Goal: Task Accomplishment & Management: Use online tool/utility

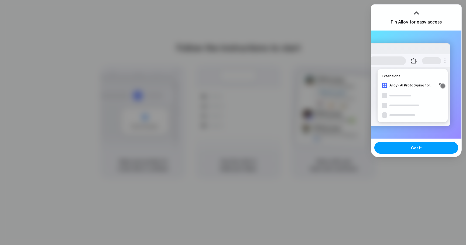
click at [389, 147] on button "Got it" at bounding box center [416, 148] width 84 height 12
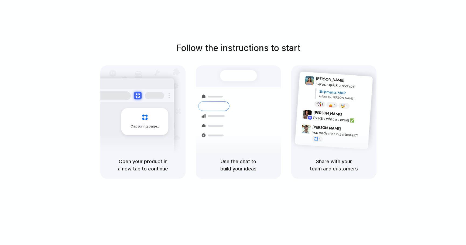
click at [303, 226] on div "Follow the instructions to start Capturing page Open your product in a new tab …" at bounding box center [238, 127] width 477 height 255
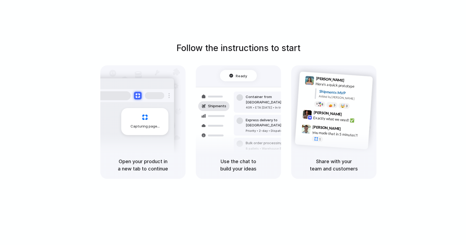
click at [229, 75] on div "Ready" at bounding box center [238, 75] width 37 height 11
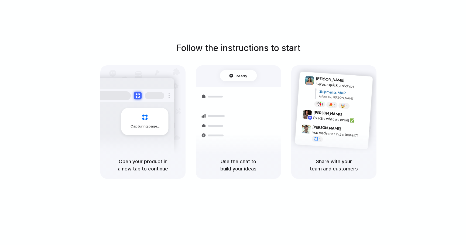
click at [327, 92] on div "Shipments MVP" at bounding box center [344, 92] width 50 height 9
click at [230, 46] on h1 "Follow the instructions to start" at bounding box center [238, 48] width 124 height 13
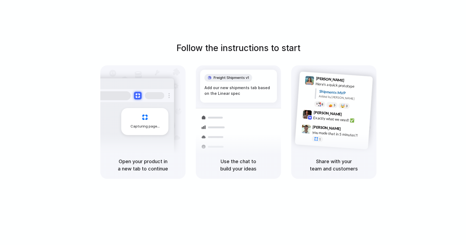
click at [139, 123] on span "Capturing page" at bounding box center [145, 125] width 30 height 5
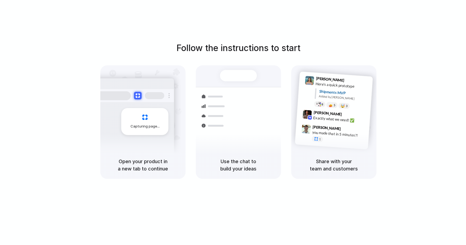
click at [428, 40] on div "Follow the instructions to start Capturing page Open your product in a new tab …" at bounding box center [238, 127] width 477 height 255
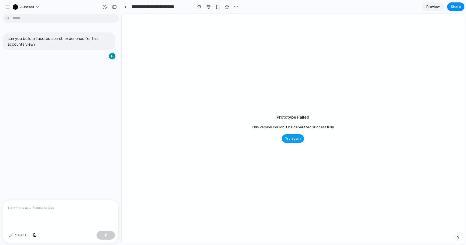
click at [287, 141] on button "Try again" at bounding box center [293, 138] width 22 height 9
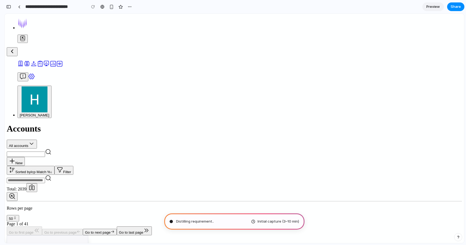
type input "**********"
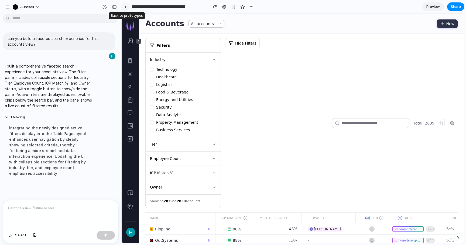
click at [126, 9] on link at bounding box center [125, 7] width 8 height 8
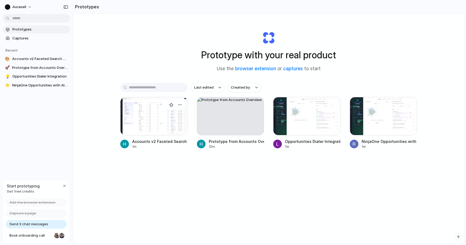
click at [168, 118] on div at bounding box center [153, 116] width 67 height 38
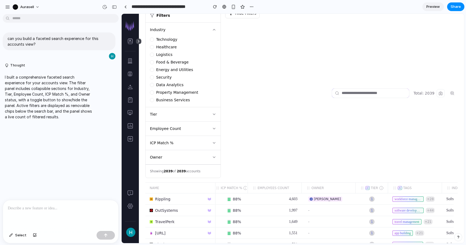
scroll to position [32, 0]
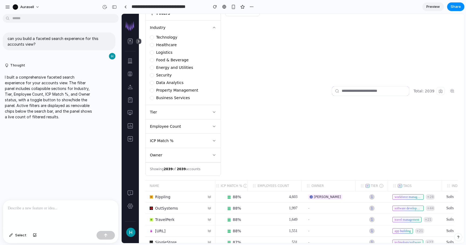
click at [173, 111] on button "Tier" at bounding box center [183, 112] width 75 height 14
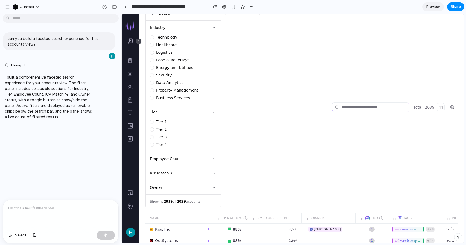
click at [189, 160] on button "Employee Count" at bounding box center [183, 158] width 75 height 14
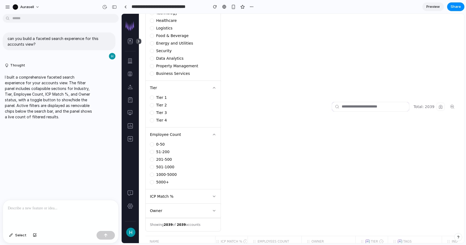
scroll to position [89, 0]
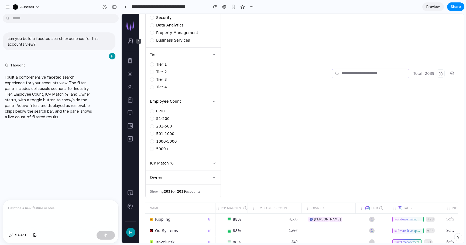
click at [191, 162] on button "ICP Match %" at bounding box center [183, 163] width 75 height 14
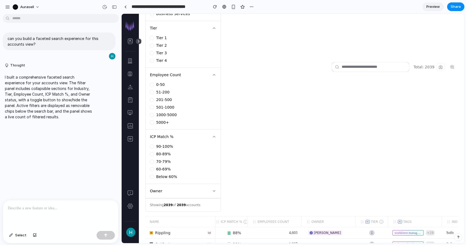
scroll to position [138, 0]
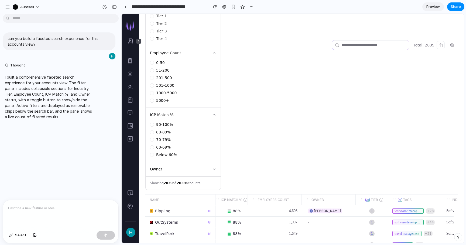
click at [193, 165] on button "Owner" at bounding box center [183, 169] width 75 height 14
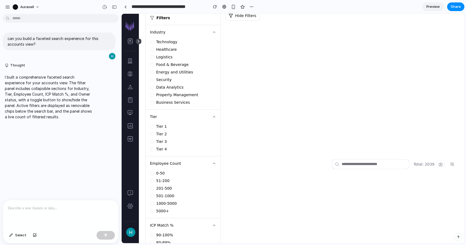
scroll to position [0, 0]
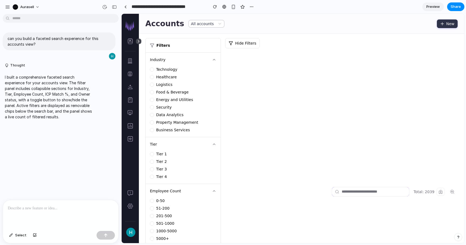
click at [235, 41] on button "Hide Filters" at bounding box center [242, 43] width 35 height 10
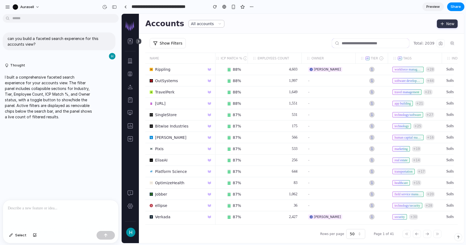
click at [172, 43] on button "Show Filters" at bounding box center [168, 43] width 36 height 10
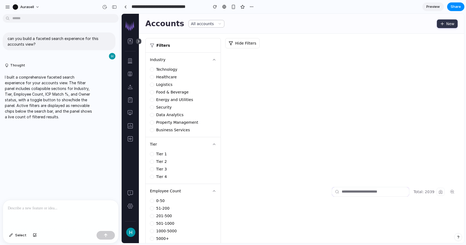
click at [227, 43] on button "Hide Filters" at bounding box center [242, 43] width 35 height 10
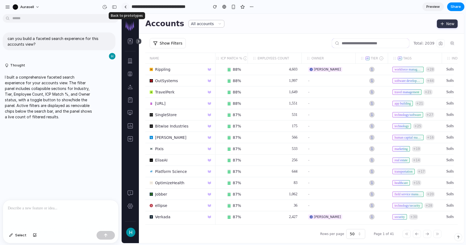
click at [125, 5] on div at bounding box center [125, 6] width 2 height 3
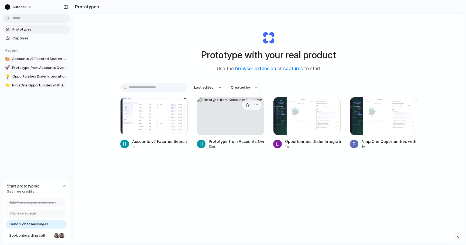
click at [207, 110] on div at bounding box center [230, 116] width 67 height 38
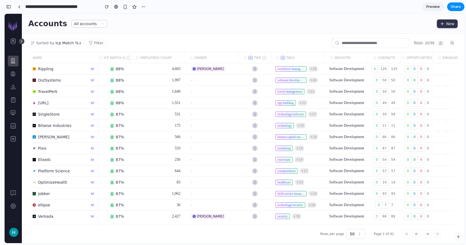
click at [95, 43] on button "Filter" at bounding box center [96, 43] width 20 height 8
click at [143, 6] on div "button" at bounding box center [143, 7] width 4 height 4
click at [155, 27] on span "Delete" at bounding box center [154, 27] width 11 height 5
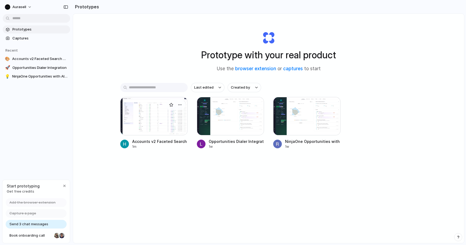
click at [151, 123] on div at bounding box center [153, 116] width 67 height 38
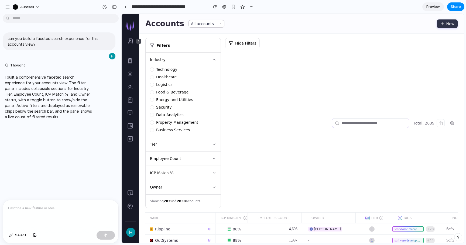
click at [233, 44] on button "Hide Filters" at bounding box center [242, 43] width 35 height 10
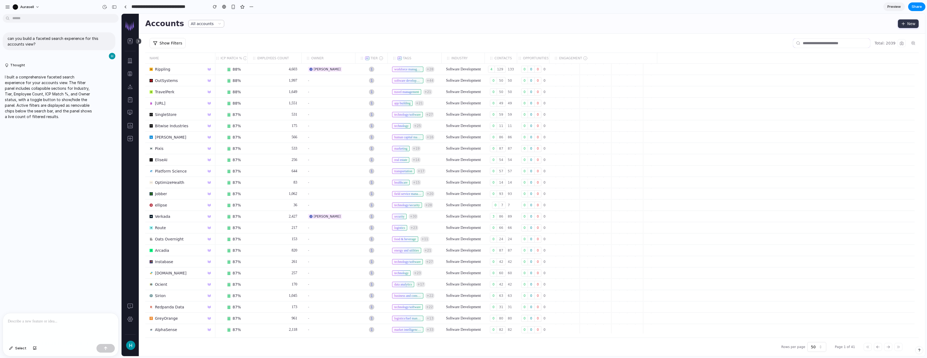
click at [164, 45] on button "Show Filters" at bounding box center [168, 43] width 36 height 10
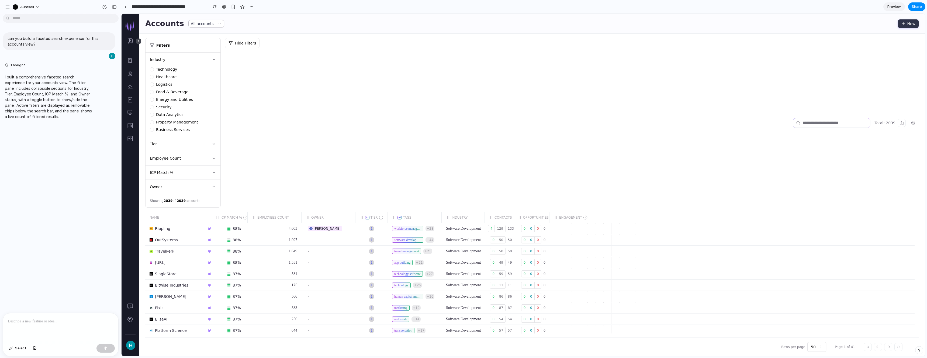
click at [240, 42] on button "Hide Filters" at bounding box center [242, 43] width 35 height 10
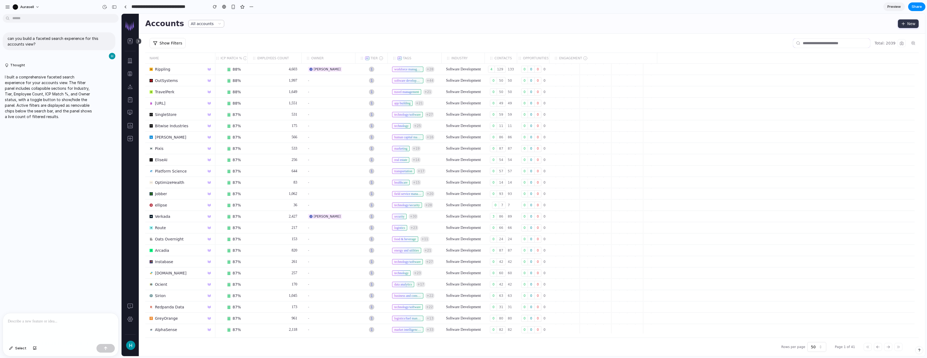
click at [240, 42] on div "Show Filters" at bounding box center [466, 43] width 643 height 10
click at [35, 88] on p "I built a comprehensive faceted search experience for your accounts view. The f…" at bounding box center [50, 96] width 90 height 45
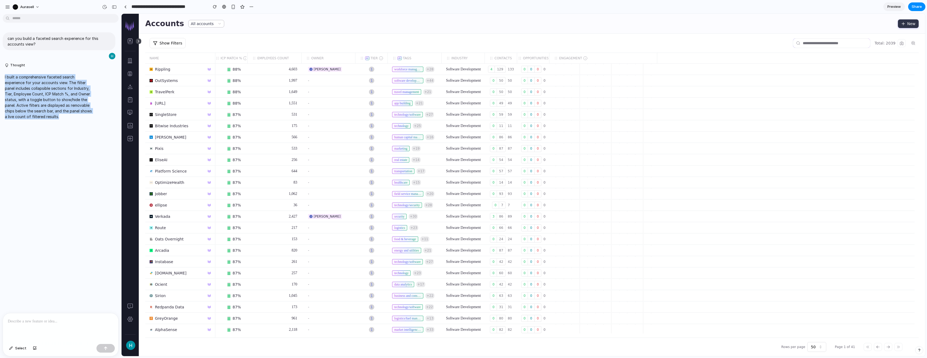
click at [35, 88] on p "I built a comprehensive faceted search experience for your accounts view. The f…" at bounding box center [50, 96] width 90 height 45
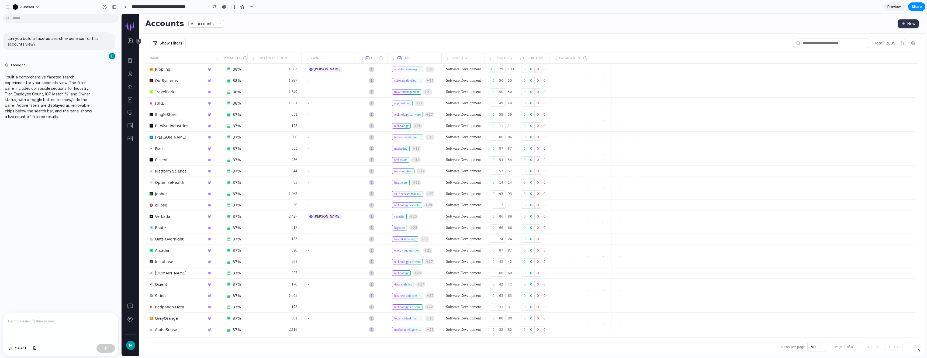
click at [39, 89] on p "I built a comprehensive faceted search experience for your accounts view. The f…" at bounding box center [50, 96] width 90 height 45
click at [162, 43] on button "Show Filters" at bounding box center [168, 43] width 36 height 10
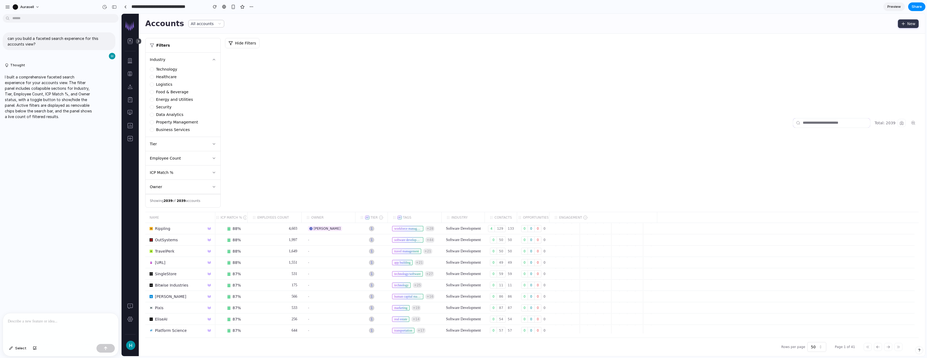
click at [39, 244] on p at bounding box center [61, 321] width 106 height 6
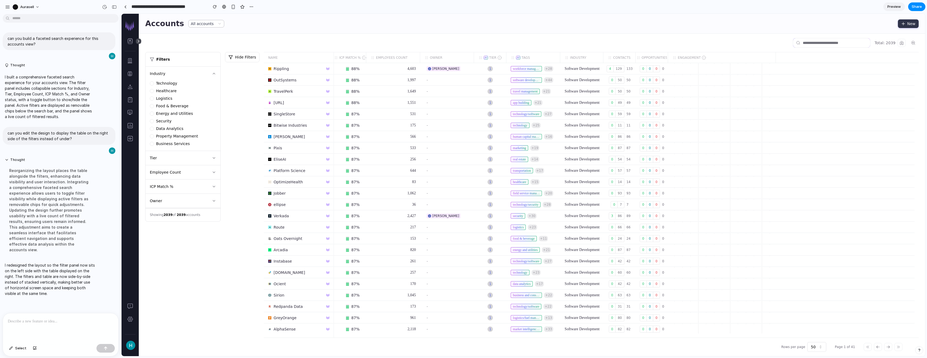
click at [243, 57] on button "Hide Filters" at bounding box center [242, 57] width 35 height 10
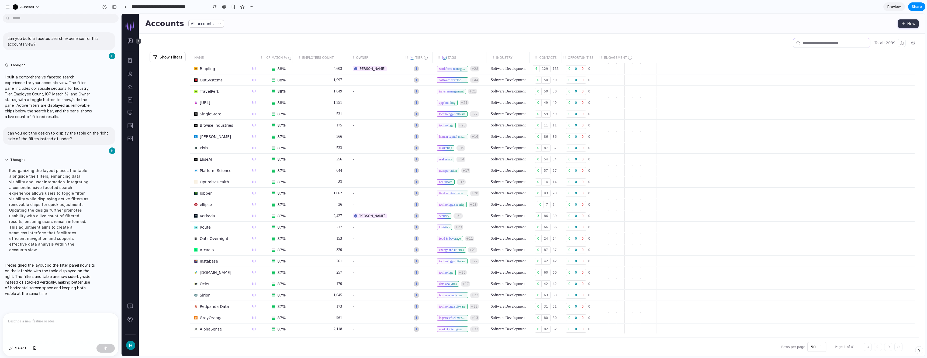
click at [169, 55] on button "Show Filters" at bounding box center [168, 57] width 36 height 10
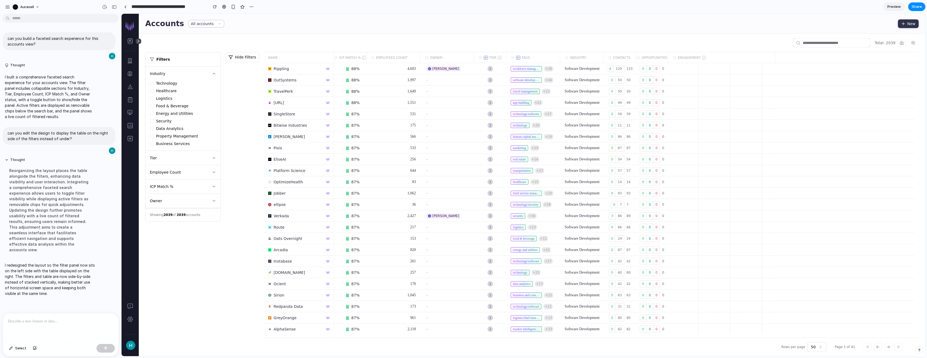
click at [232, 60] on button "Hide Filters" at bounding box center [242, 57] width 35 height 10
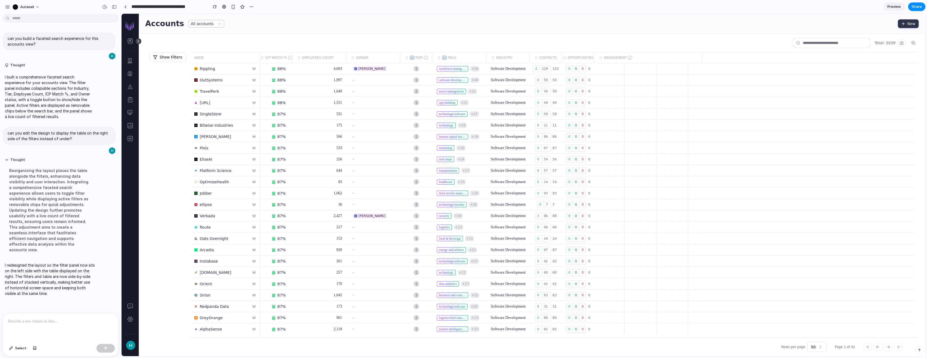
click at [170, 58] on button "Show Filters" at bounding box center [168, 57] width 36 height 10
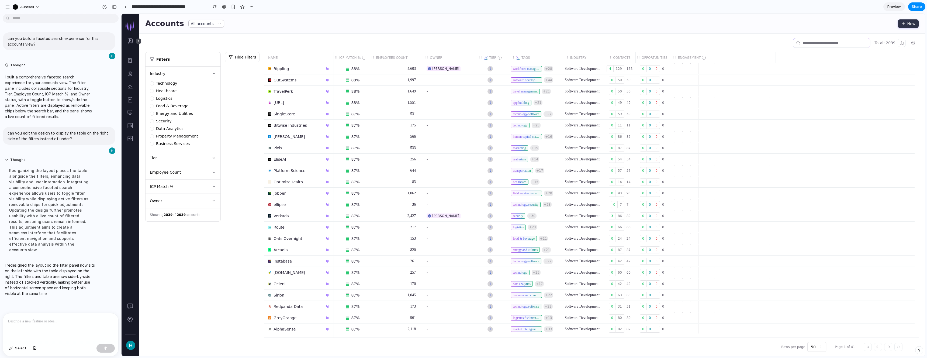
click at [55, 244] on p at bounding box center [59, 321] width 102 height 6
click at [76, 244] on p "**********" at bounding box center [59, 321] width 102 height 6
drag, startPoint x: 67, startPoint y: 317, endPoint x: 52, endPoint y: 318, distance: 15.1
click at [52, 244] on p "**********" at bounding box center [59, 321] width 102 height 6
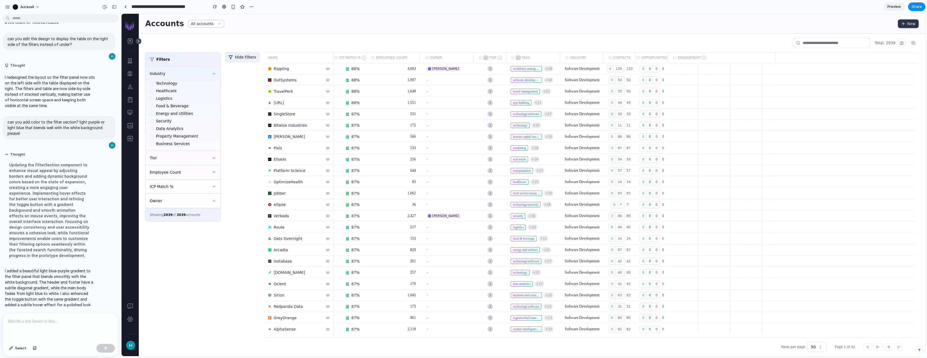
click at [236, 57] on button "Hide Filters" at bounding box center [242, 57] width 35 height 10
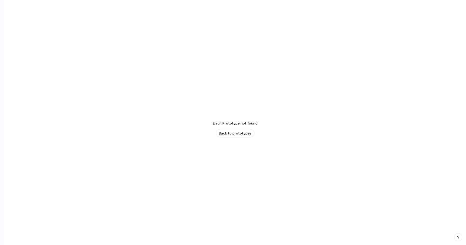
scroll to position [13, 0]
